Goal: Information Seeking & Learning: Learn about a topic

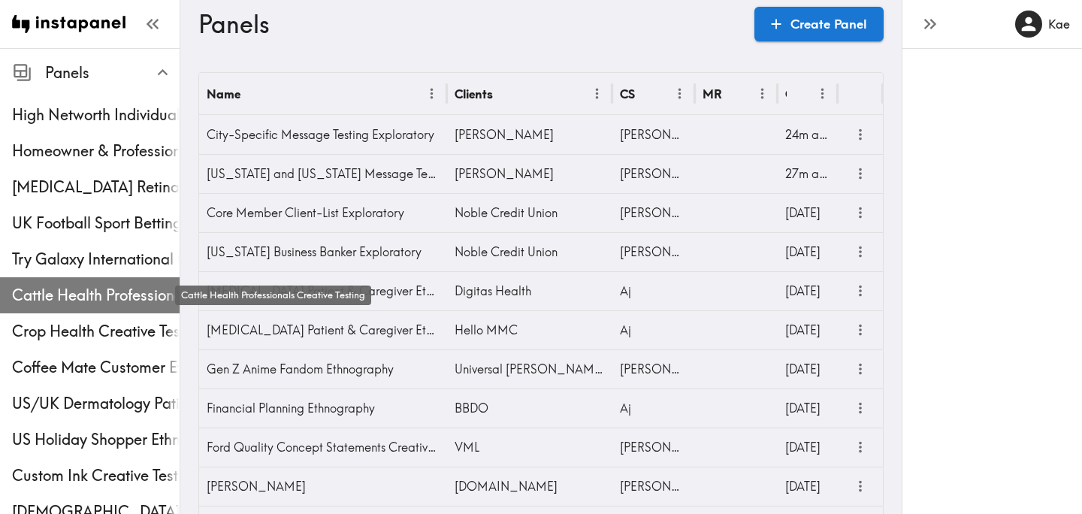
click at [49, 300] on span "Cattle Health Professionals Creative Testing" at bounding box center [96, 295] width 168 height 21
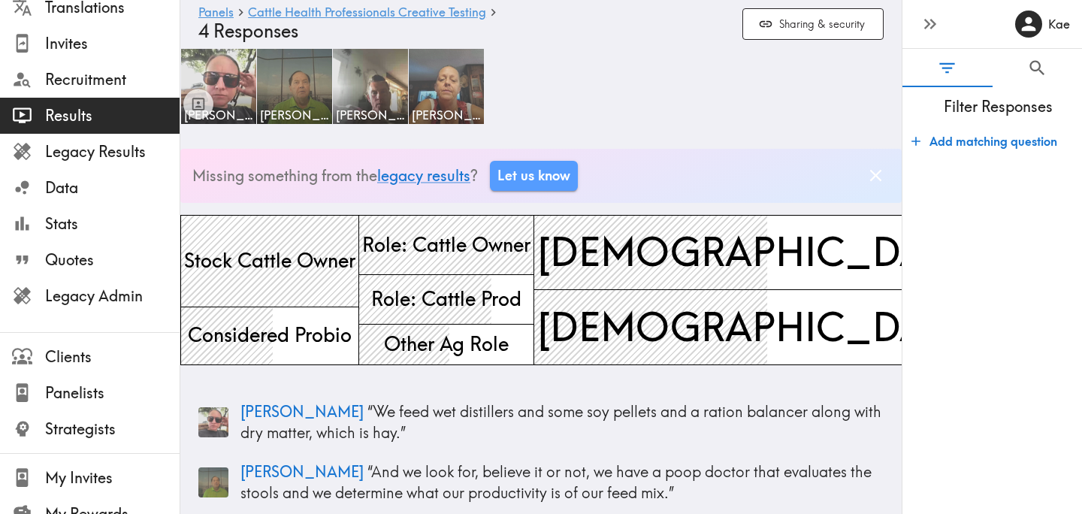
scroll to position [246, 0]
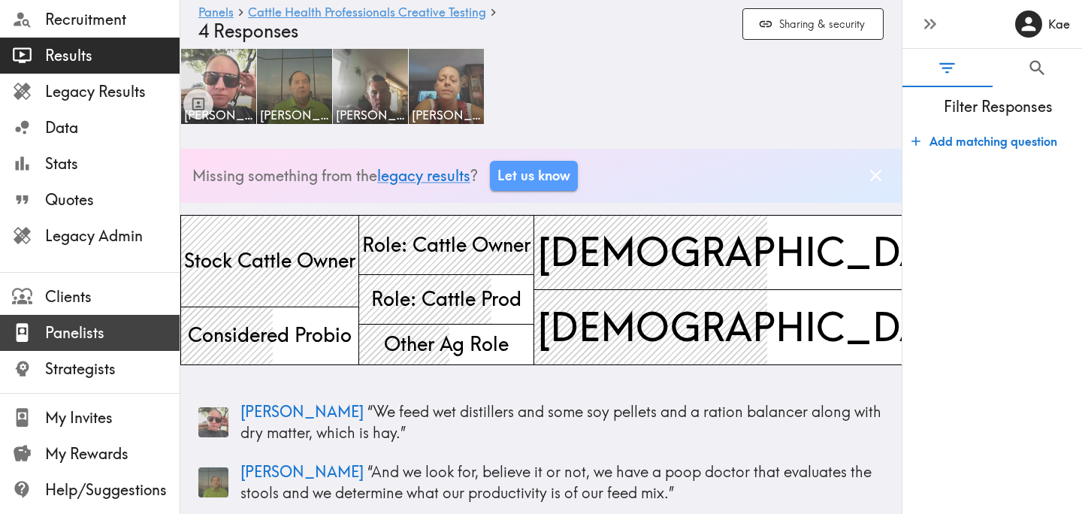
click at [95, 326] on span "Panelists" at bounding box center [112, 332] width 134 height 21
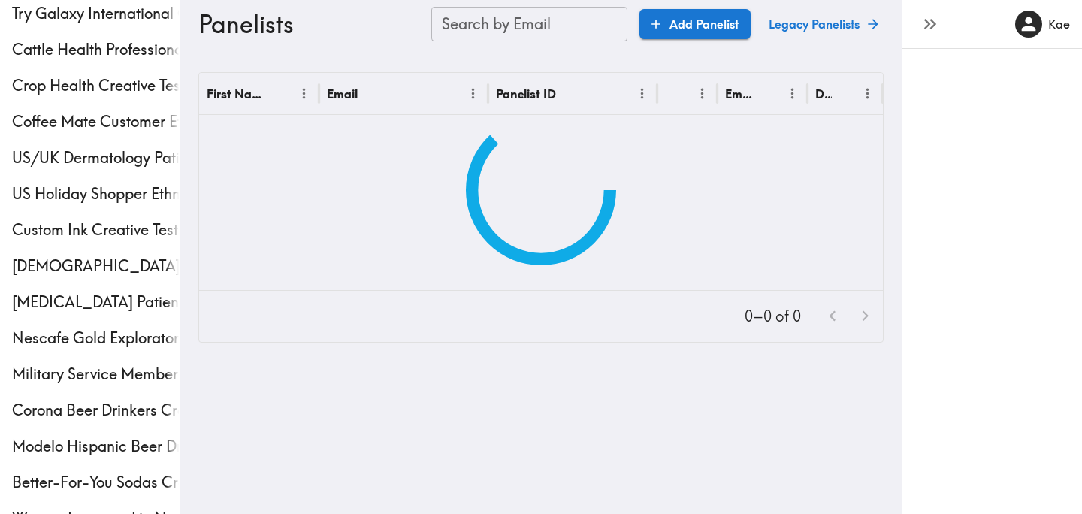
click at [560, 29] on input "Search by Email" at bounding box center [529, 24] width 196 height 35
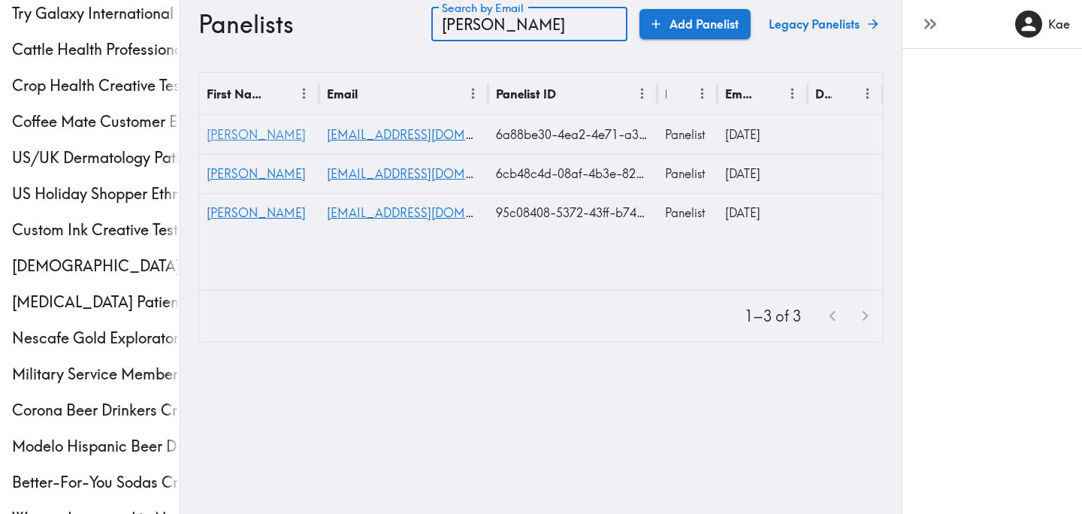
type input "[PERSON_NAME]"
click at [220, 134] on span "[PERSON_NAME]" at bounding box center [256, 134] width 99 height 15
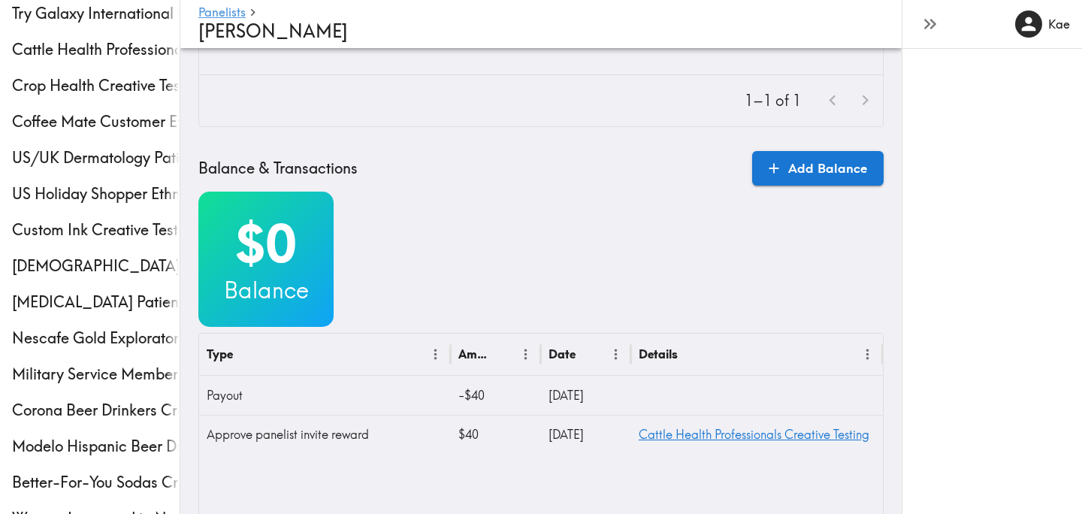
scroll to position [523, 0]
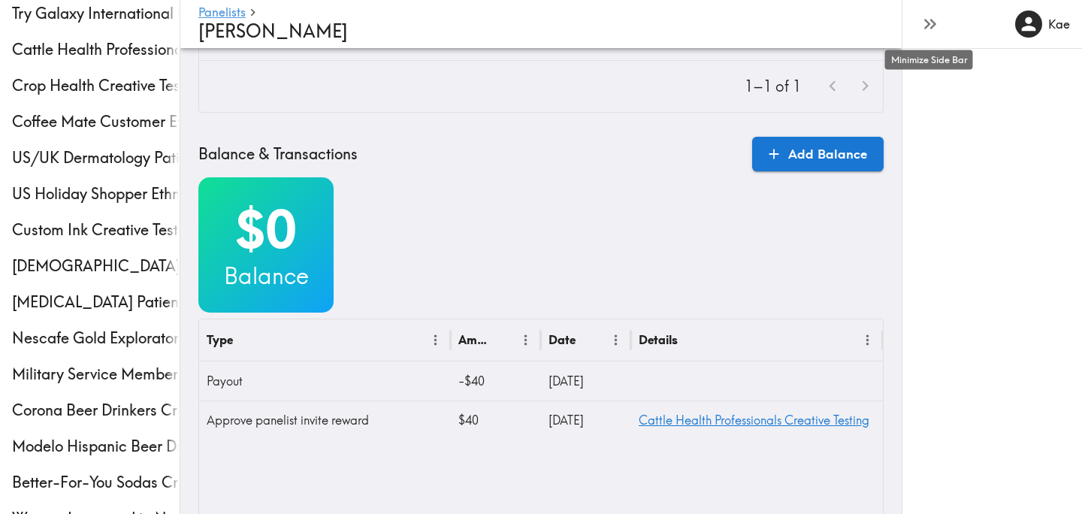
click at [931, 26] on icon "button" at bounding box center [933, 24] width 6 height 11
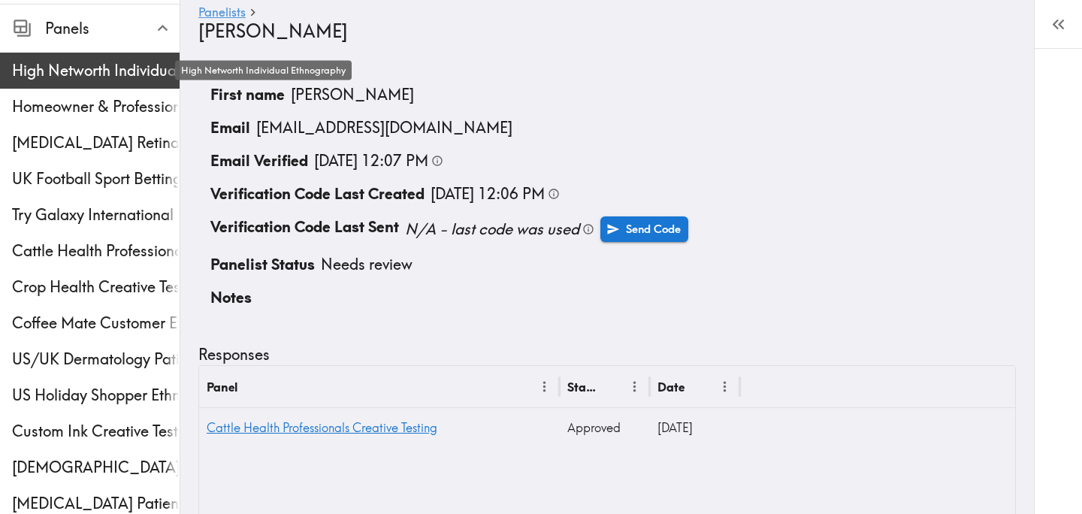
scroll to position [0, 0]
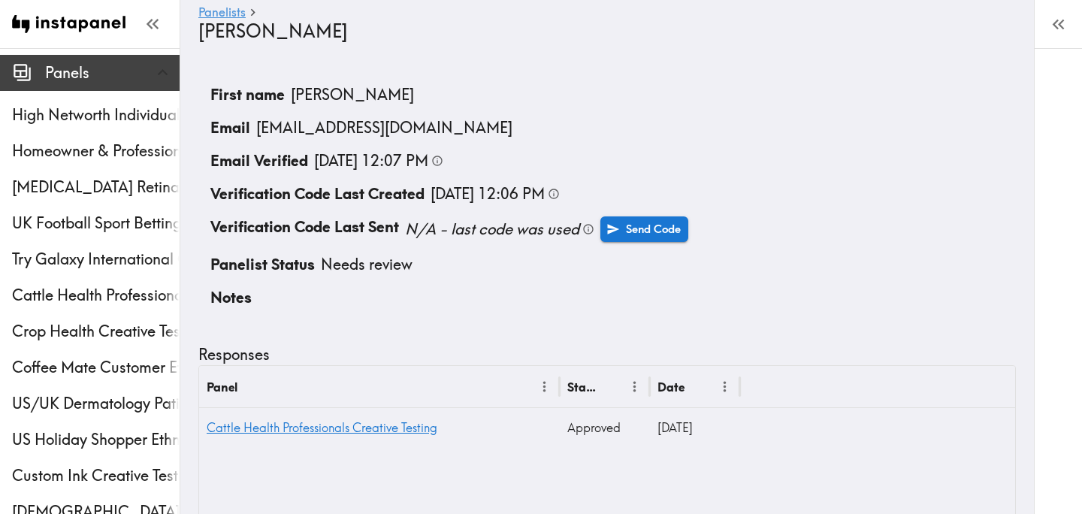
click at [82, 77] on span "Panels" at bounding box center [112, 72] width 134 height 21
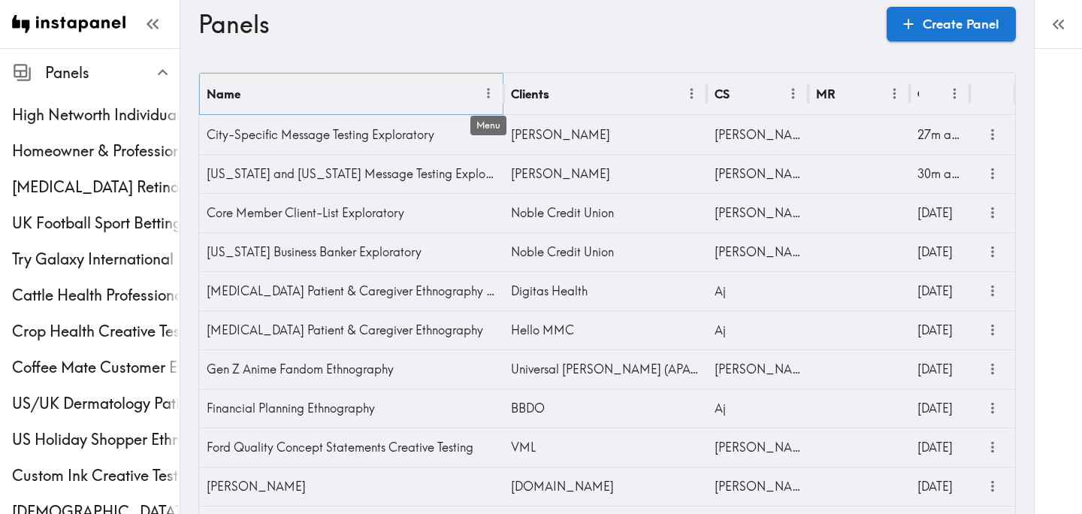
click at [488, 90] on icon "Menu" at bounding box center [488, 94] width 2 height 11
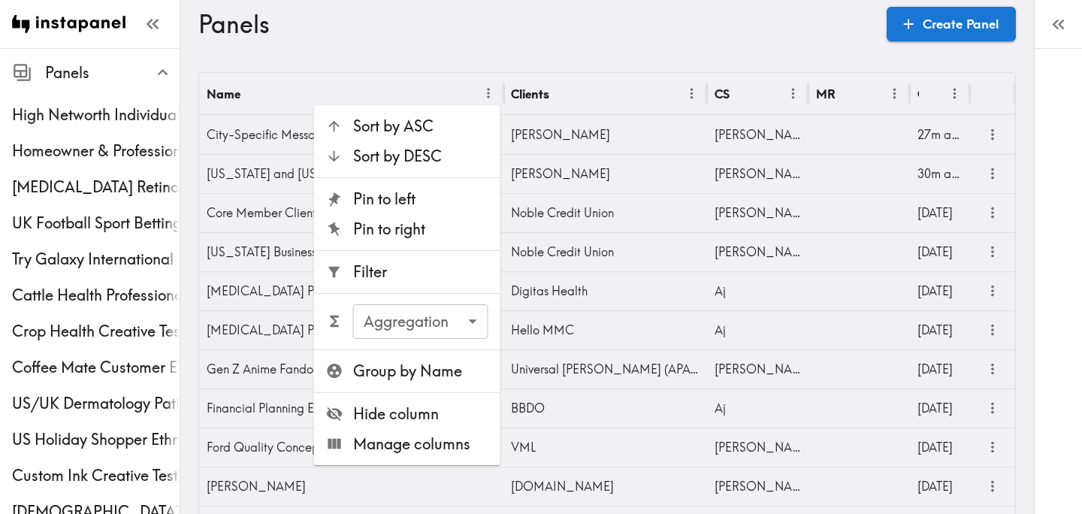
click at [418, 276] on span "Filter" at bounding box center [420, 271] width 135 height 21
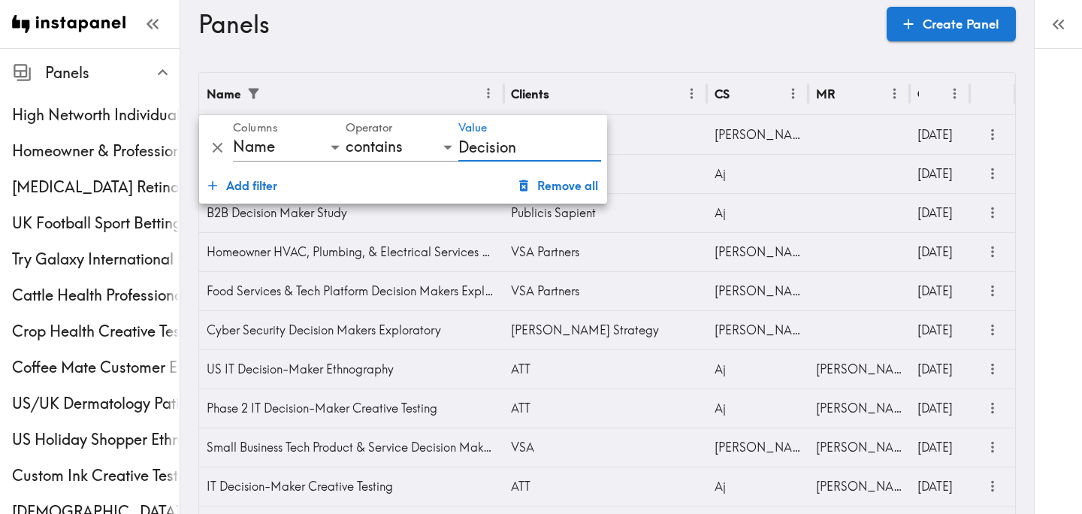
type input "Decision"
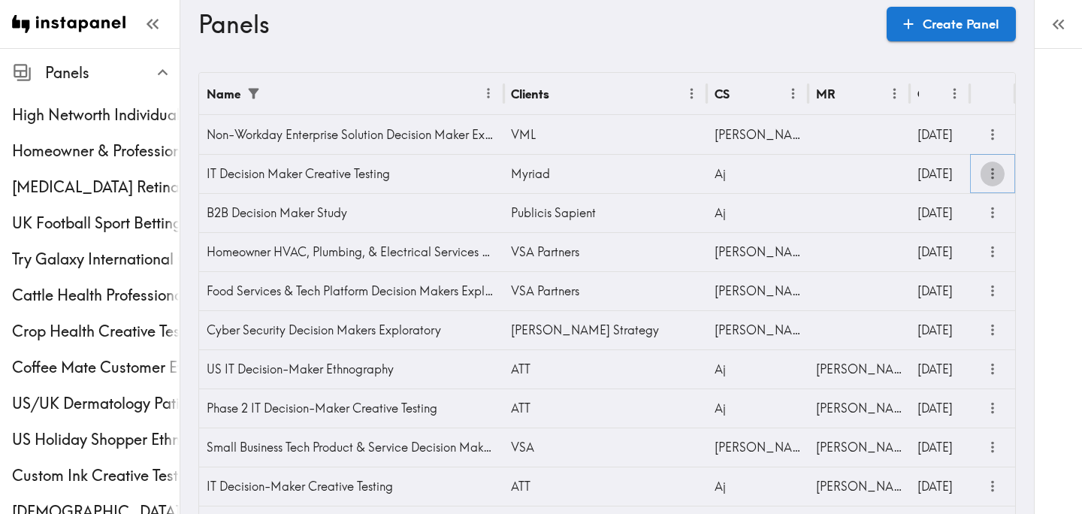
click at [992, 176] on icon "more" at bounding box center [992, 173] width 17 height 17
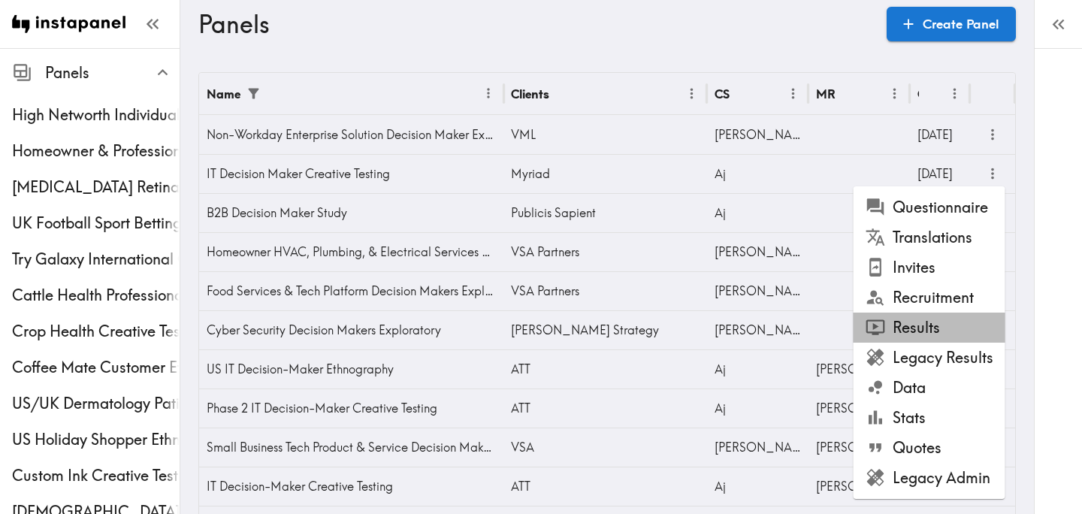
click at [910, 319] on li "Results" at bounding box center [929, 327] width 152 height 30
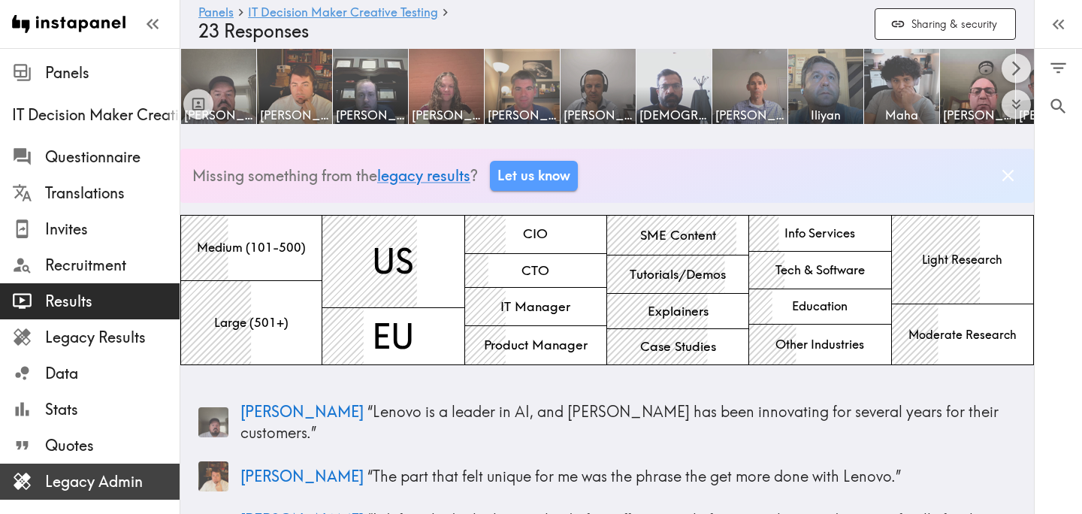
click at [116, 476] on span "Legacy Admin" at bounding box center [112, 481] width 134 height 21
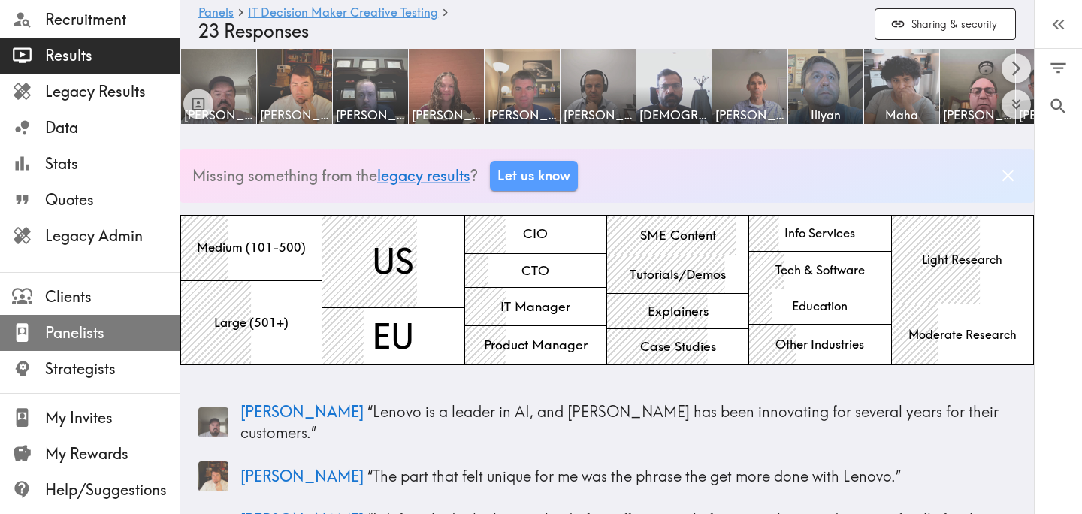
click at [95, 323] on span "Panelists" at bounding box center [112, 332] width 134 height 21
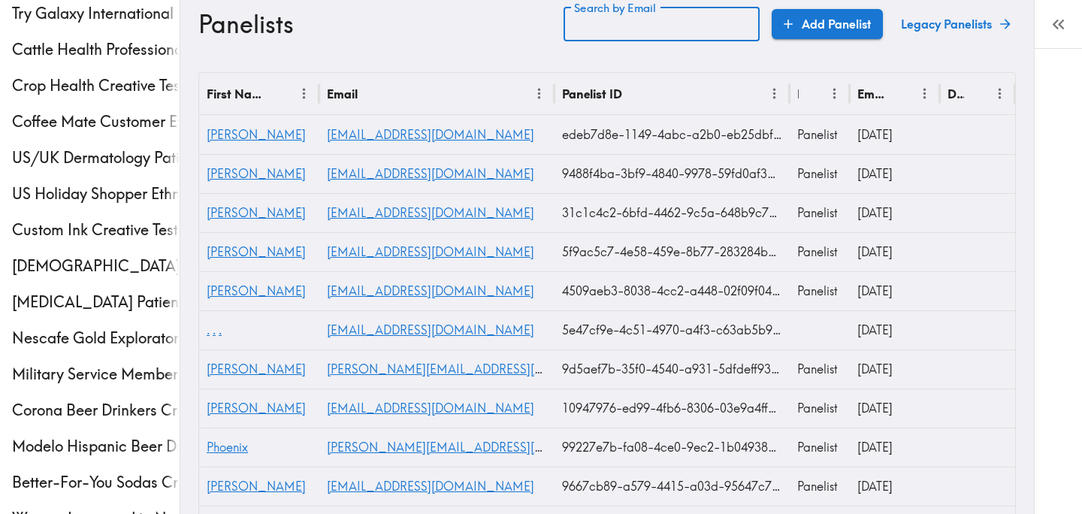
click at [667, 33] on input "Search by Email" at bounding box center [661, 24] width 196 height 35
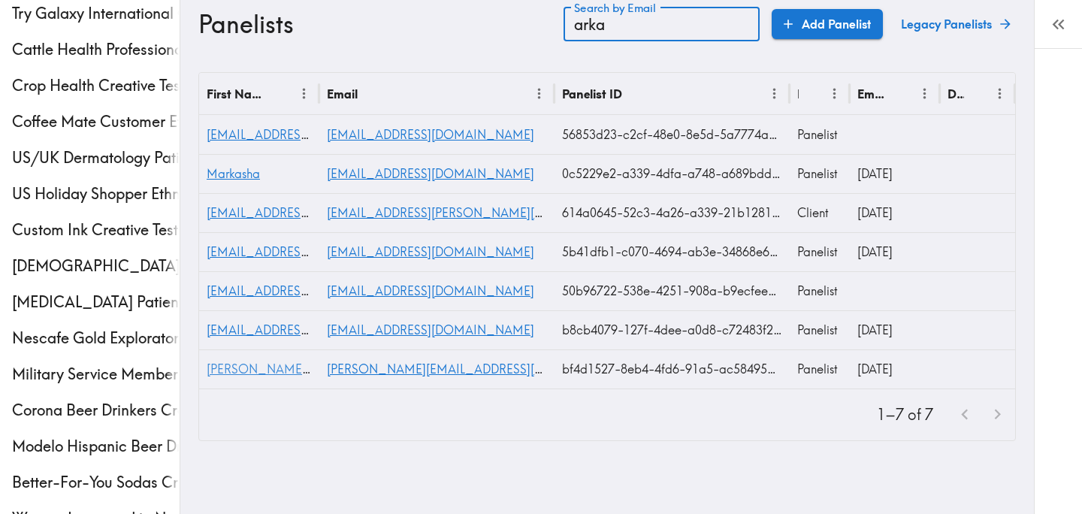
type input "arka"
click at [225, 369] on span "[PERSON_NAME][EMAIL_ADDRESS][DOMAIN_NAME]" at bounding box center [360, 368] width 306 height 15
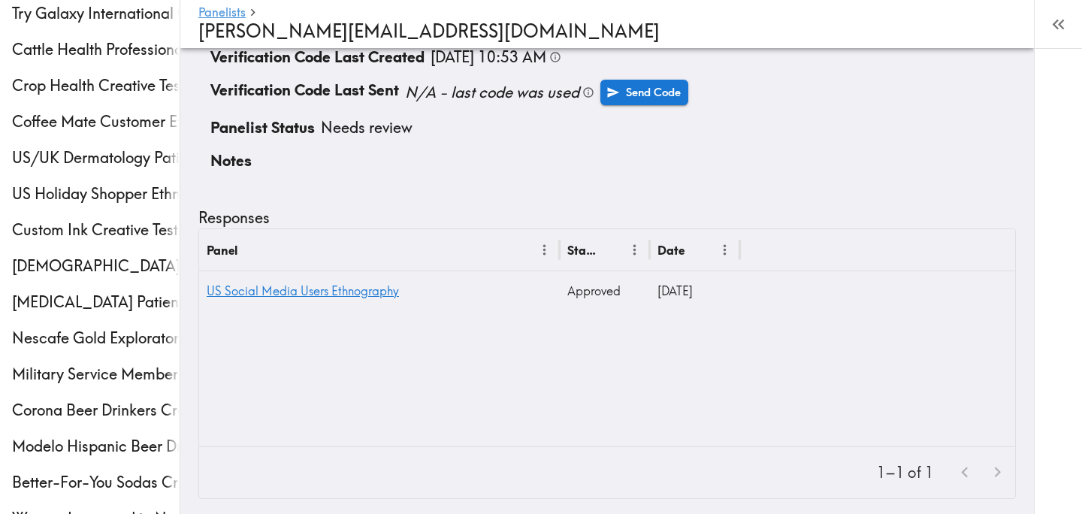
scroll to position [138, 0]
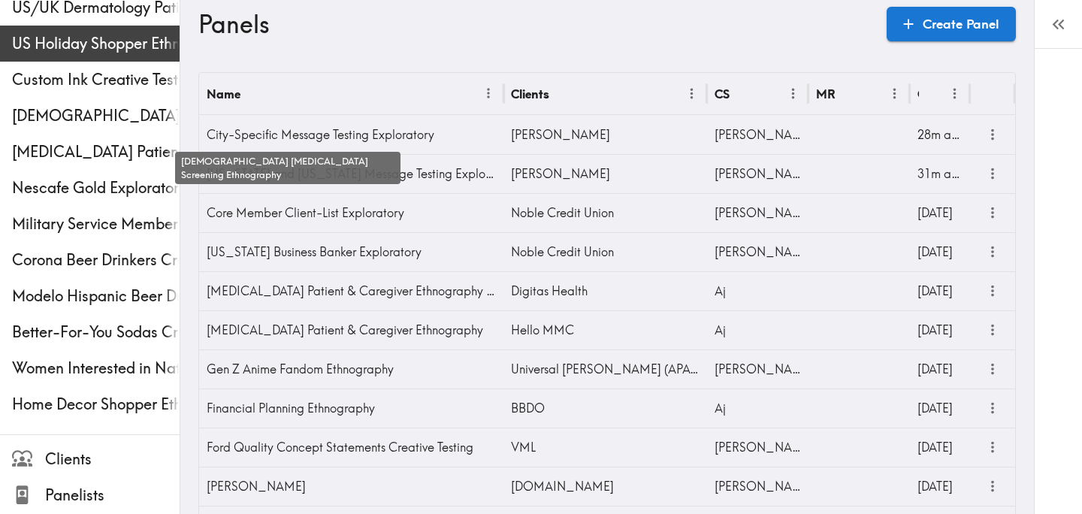
scroll to position [416, 0]
